Goal: Task Accomplishment & Management: Complete application form

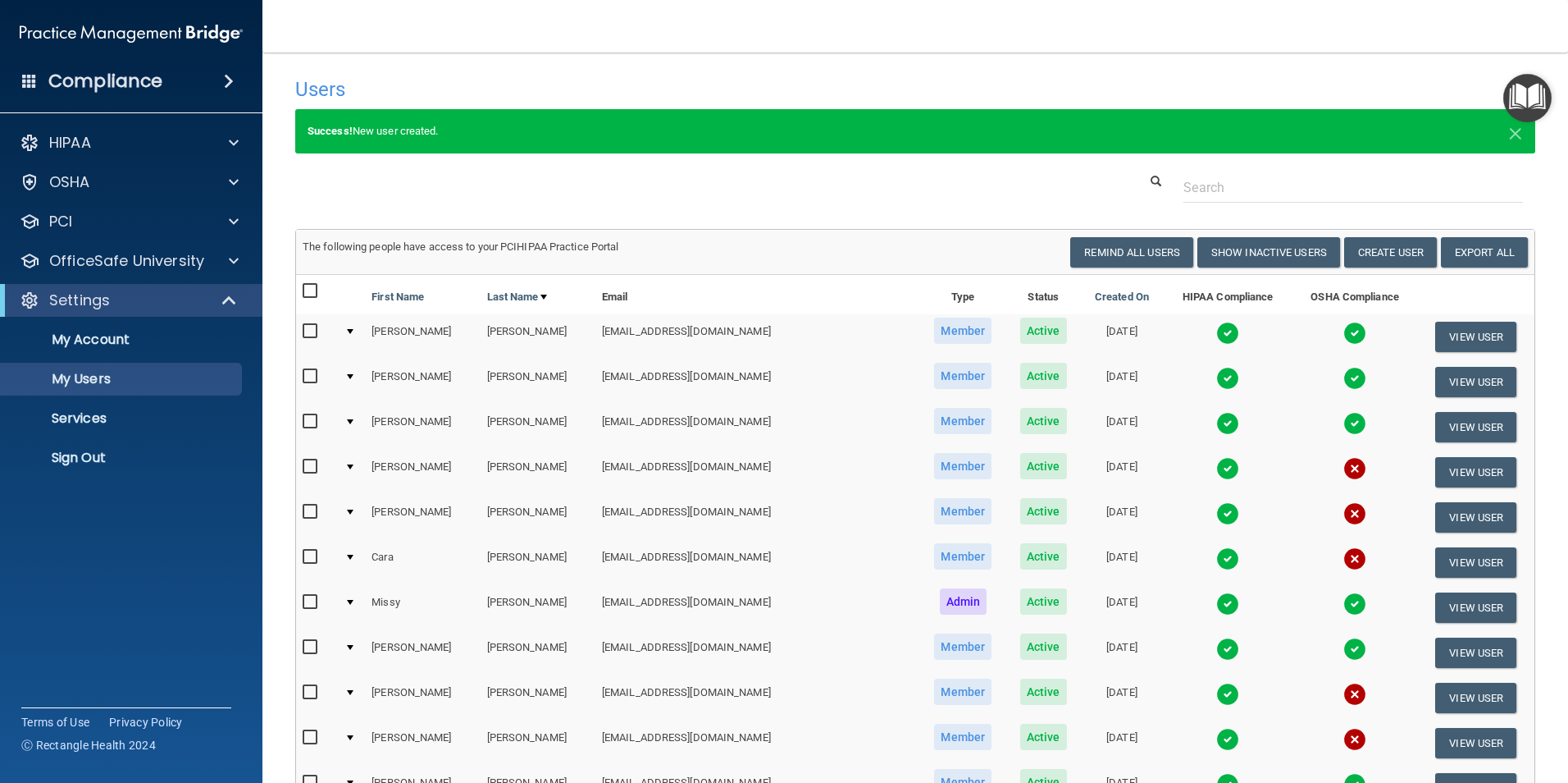
select select "20"
click at [1367, 248] on button "Create User" at bounding box center [1390, 252] width 93 height 31
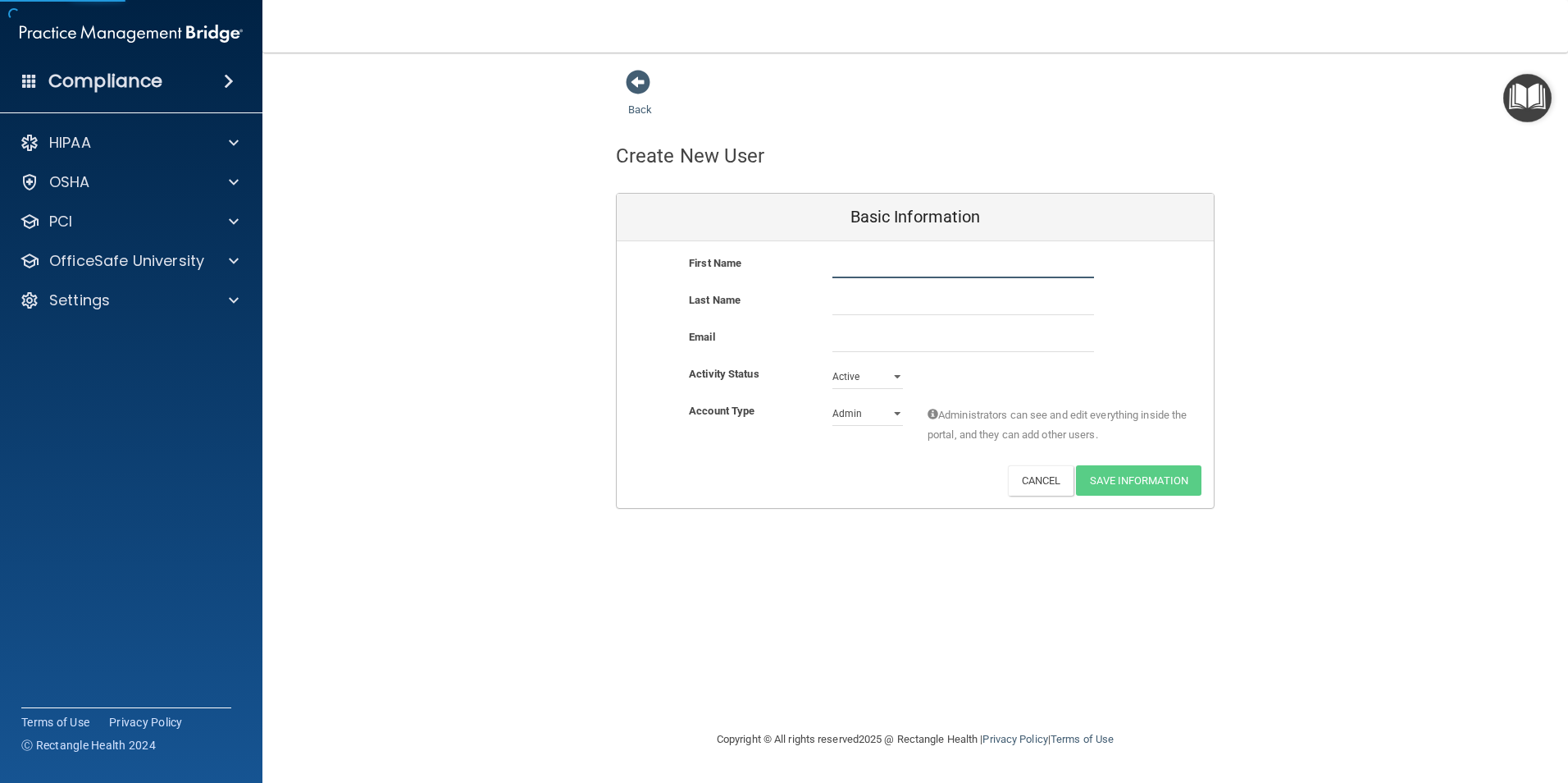
click at [867, 267] on input "text" at bounding box center [963, 266] width 262 height 24
type input "[PERSON_NAME]"
click at [847, 336] on input "email" at bounding box center [963, 339] width 262 height 24
paste input "[EMAIL_ADDRESS][DOMAIN_NAME]"
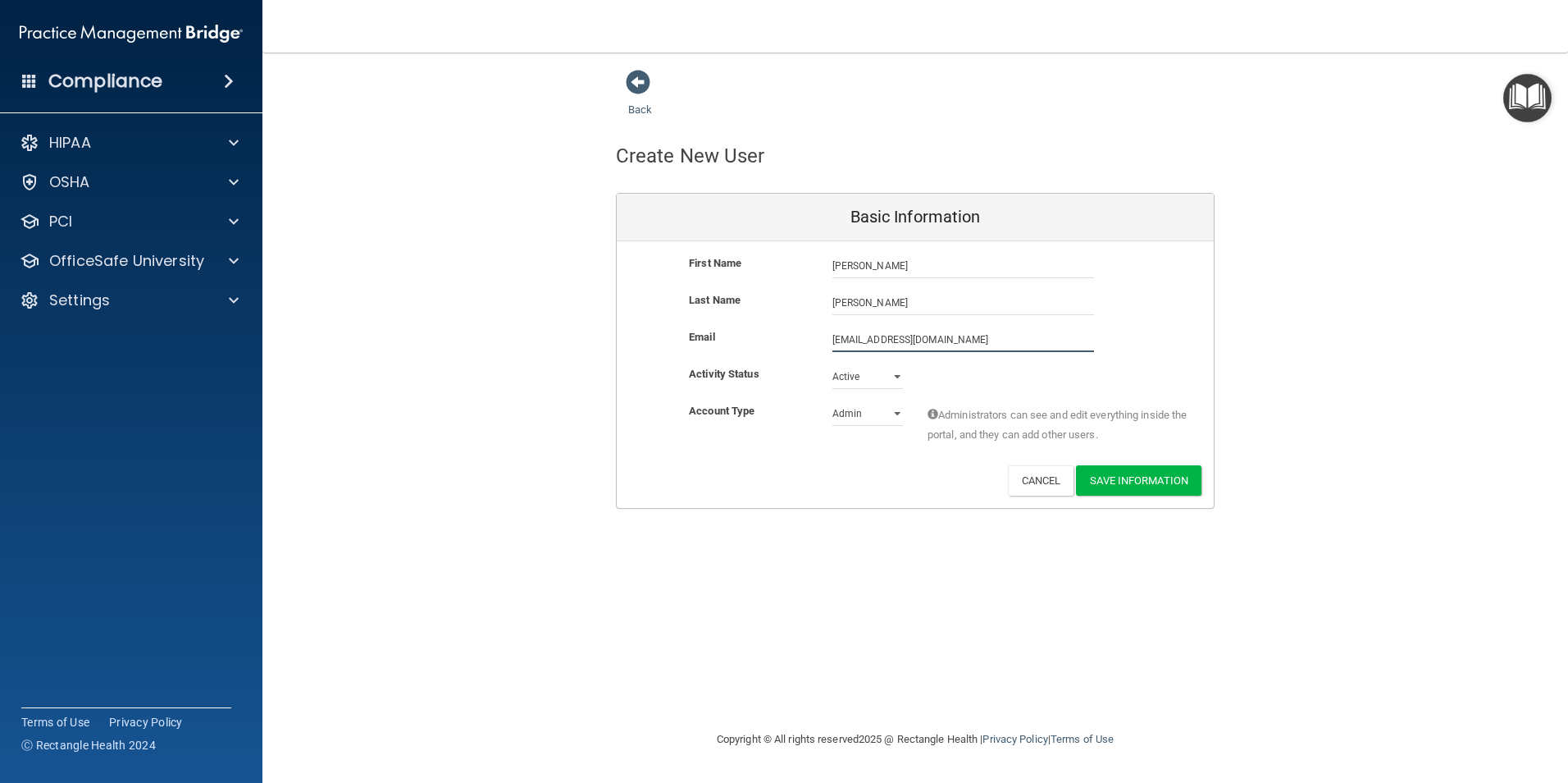
type input "[EMAIL_ADDRESS][DOMAIN_NAME]"
click at [893, 373] on select "Active Inactive" at bounding box center [867, 376] width 70 height 24
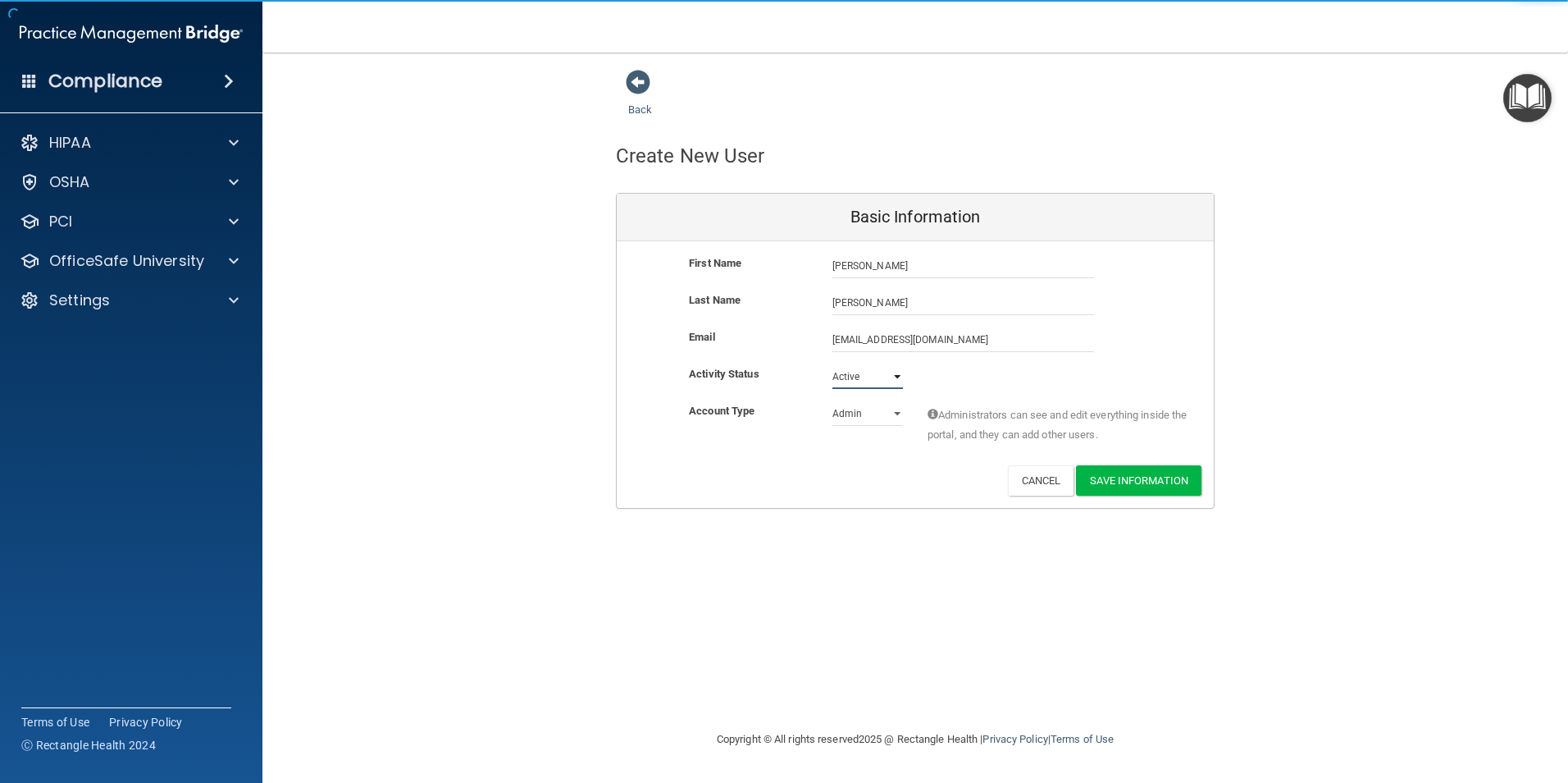
click at [894, 373] on select "Active Inactive" at bounding box center [867, 376] width 70 height 24
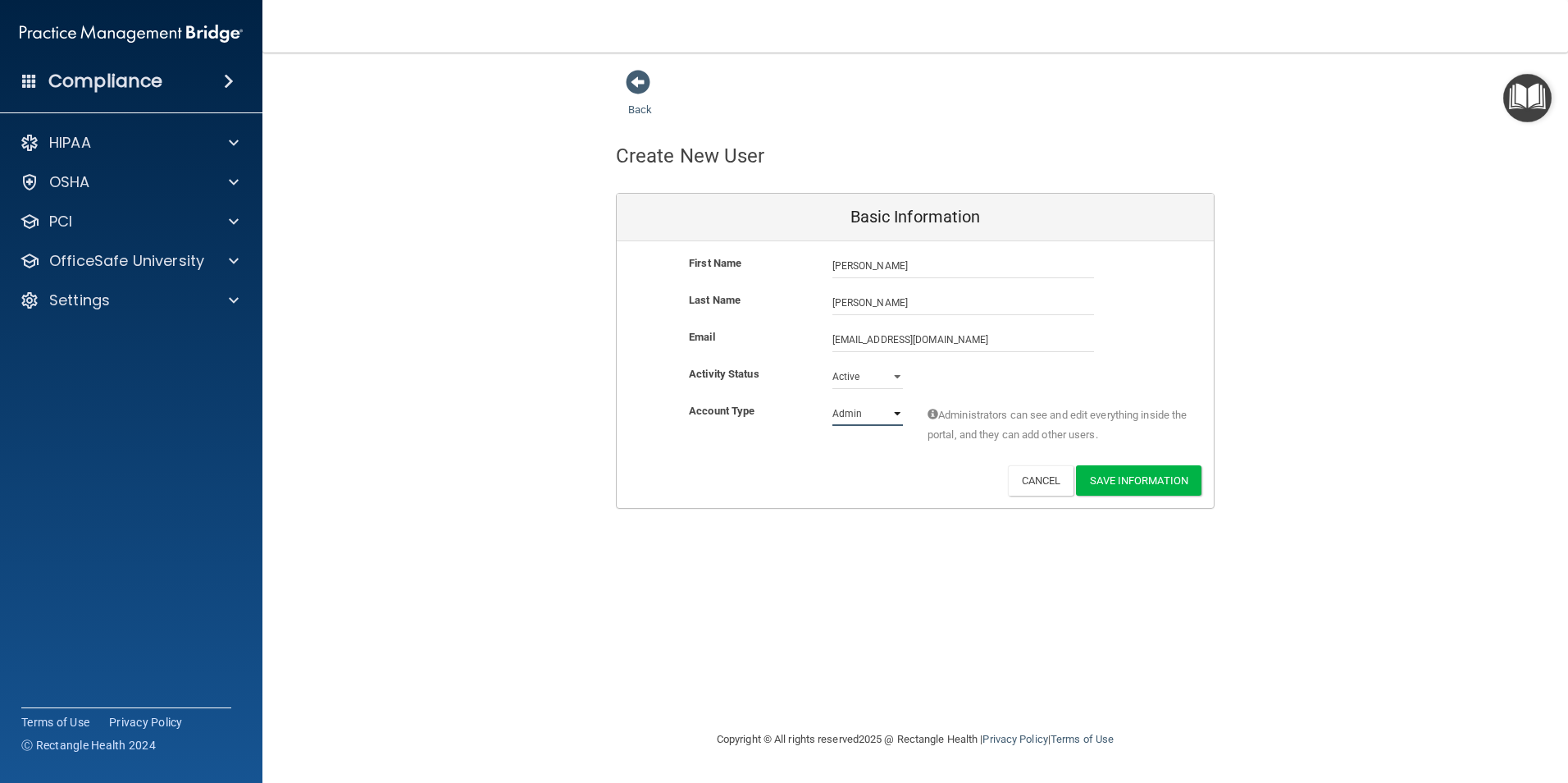
click at [895, 410] on select "Admin Member" at bounding box center [867, 413] width 70 height 24
select select "practice_member"
click at [832, 401] on select "Admin Member" at bounding box center [867, 413] width 70 height 24
click at [1110, 482] on button "Save Information" at bounding box center [1138, 481] width 125 height 31
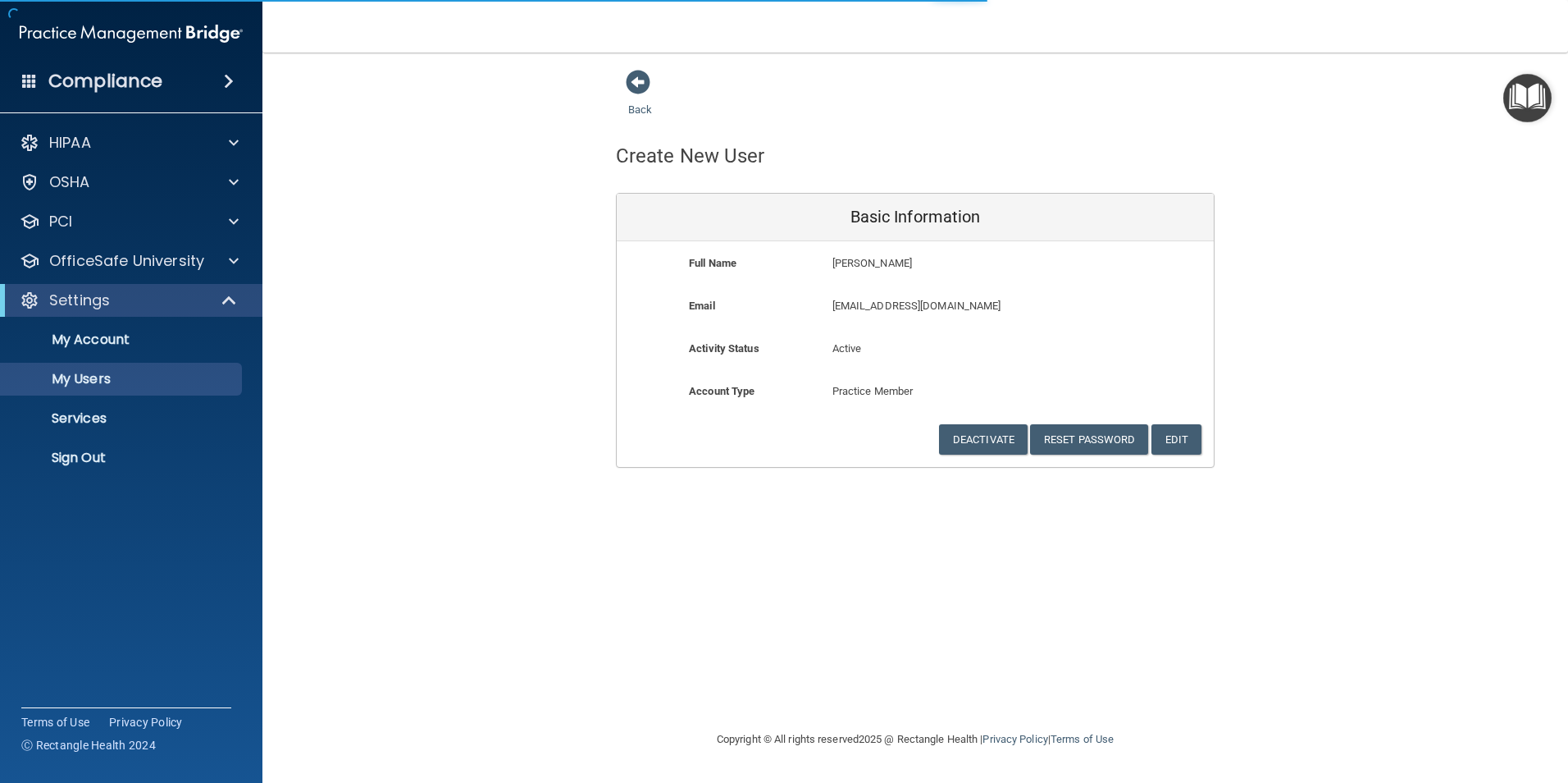
select select "20"
